Goal: Task Accomplishment & Management: Manage account settings

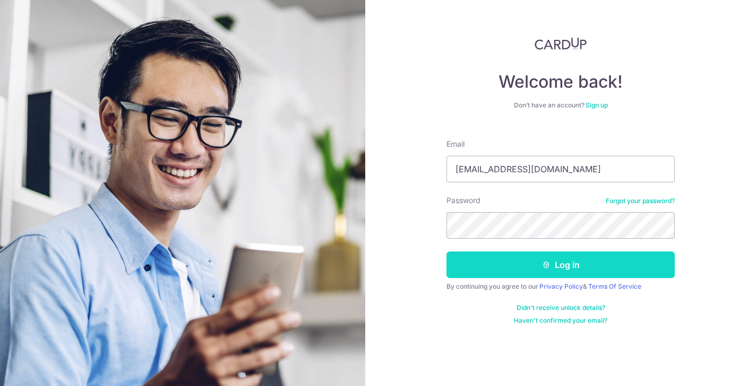
click at [558, 267] on button "Log in" at bounding box center [561, 264] width 228 height 27
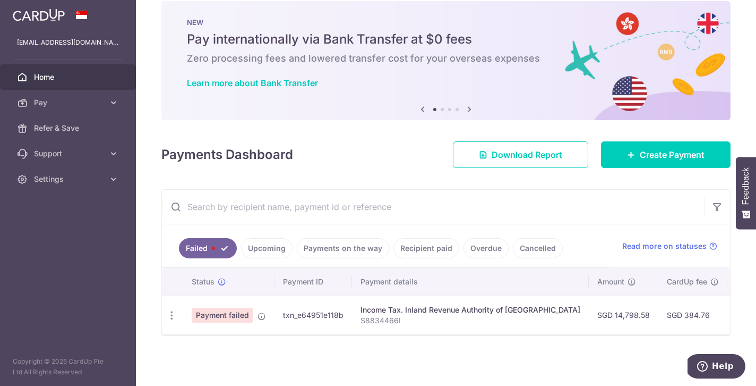
scroll to position [16, 0]
click at [250, 313] on span "Payment failed" at bounding box center [223, 315] width 62 height 15
click at [165, 314] on div "Update payment" at bounding box center [172, 315] width 20 height 20
click at [171, 314] on icon "button" at bounding box center [171, 315] width 11 height 11
click at [222, 348] on span "Update payment" at bounding box center [228, 344] width 72 height 13
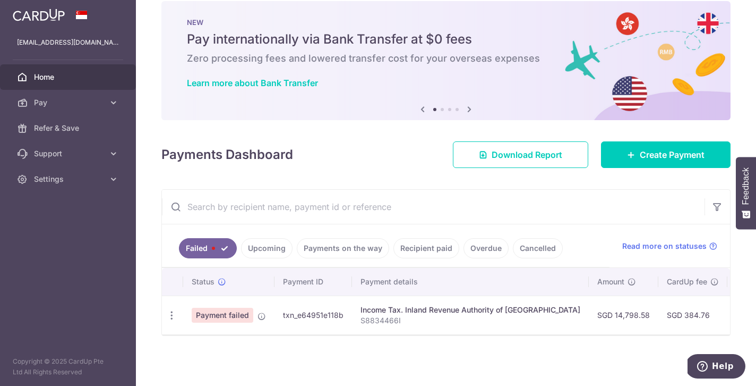
radio input "true"
type input "14,798.58"
type input "S8834466I"
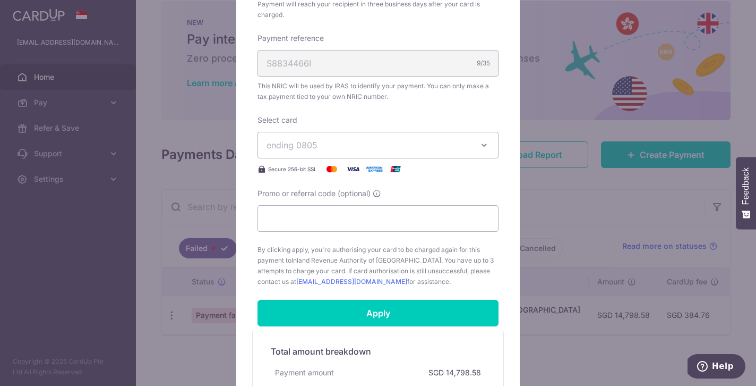
scroll to position [311, 0]
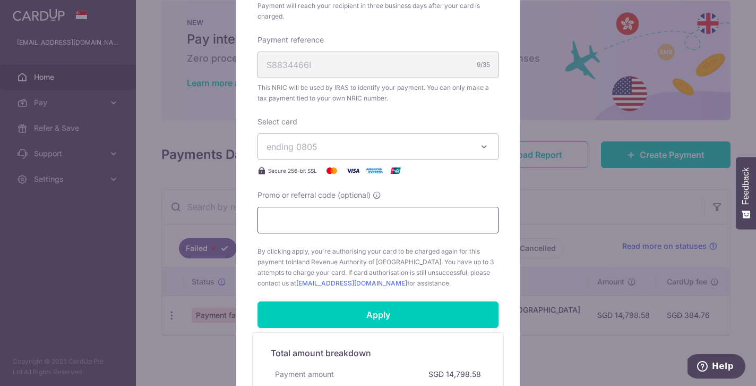
click at [431, 218] on input "Promo or referral code (optional)" at bounding box center [378, 220] width 241 height 27
click at [454, 150] on span "ending 0805" at bounding box center [369, 146] width 204 height 13
click at [471, 189] on link "**** 0805" at bounding box center [378, 196] width 240 height 25
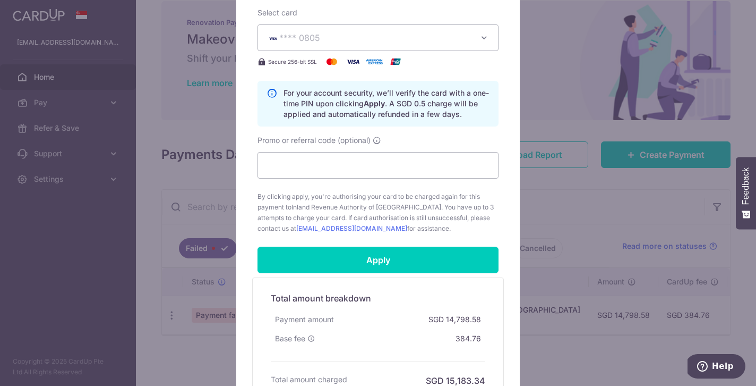
scroll to position [392, 0]
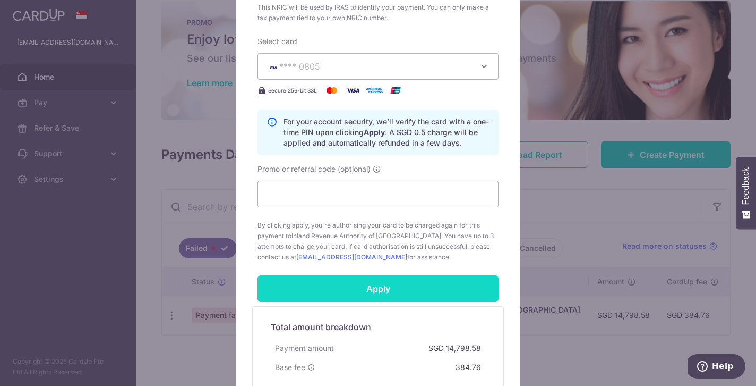
click at [432, 292] on input "Apply" at bounding box center [378, 288] width 241 height 27
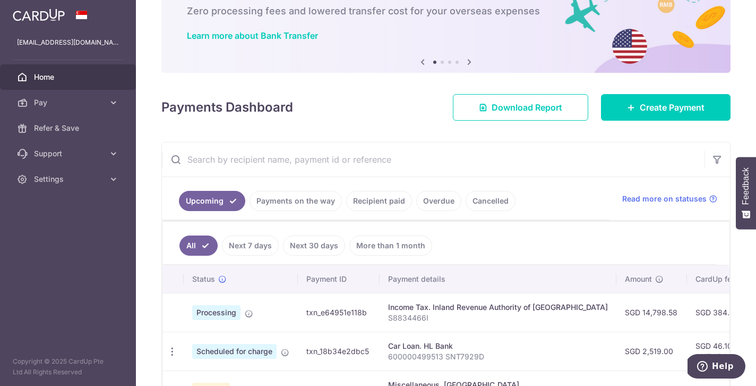
scroll to position [64, 0]
